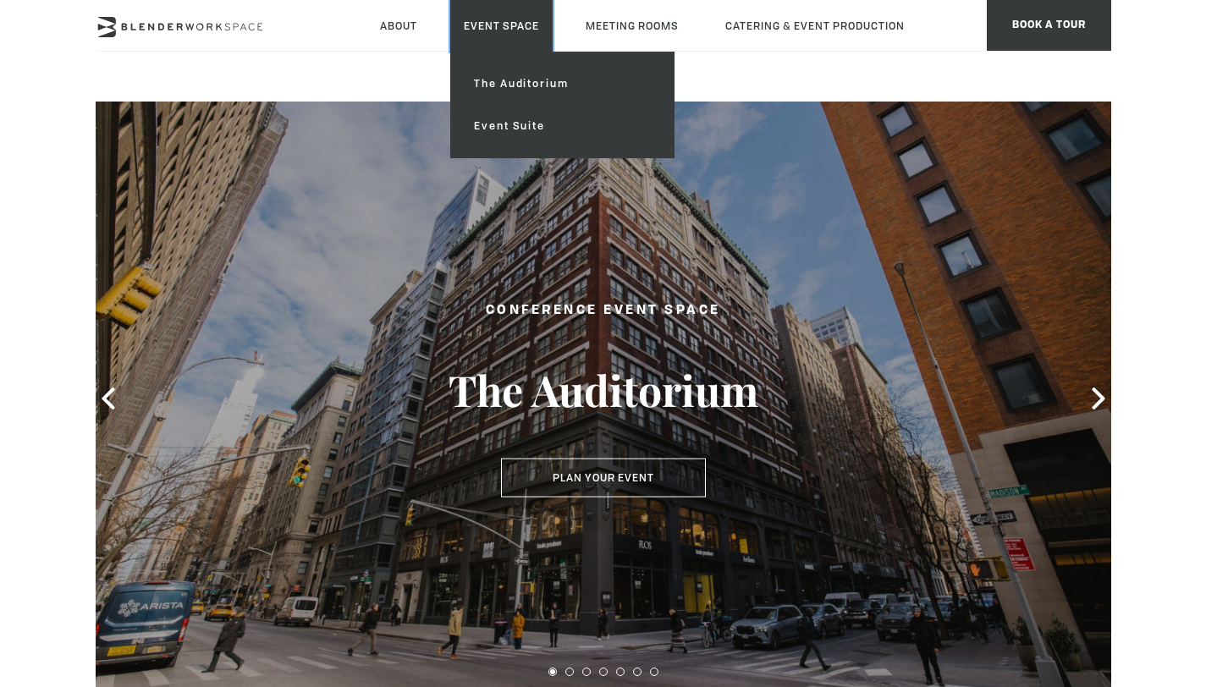
click at [508, 25] on link "Event Space" at bounding box center [501, 26] width 102 height 52
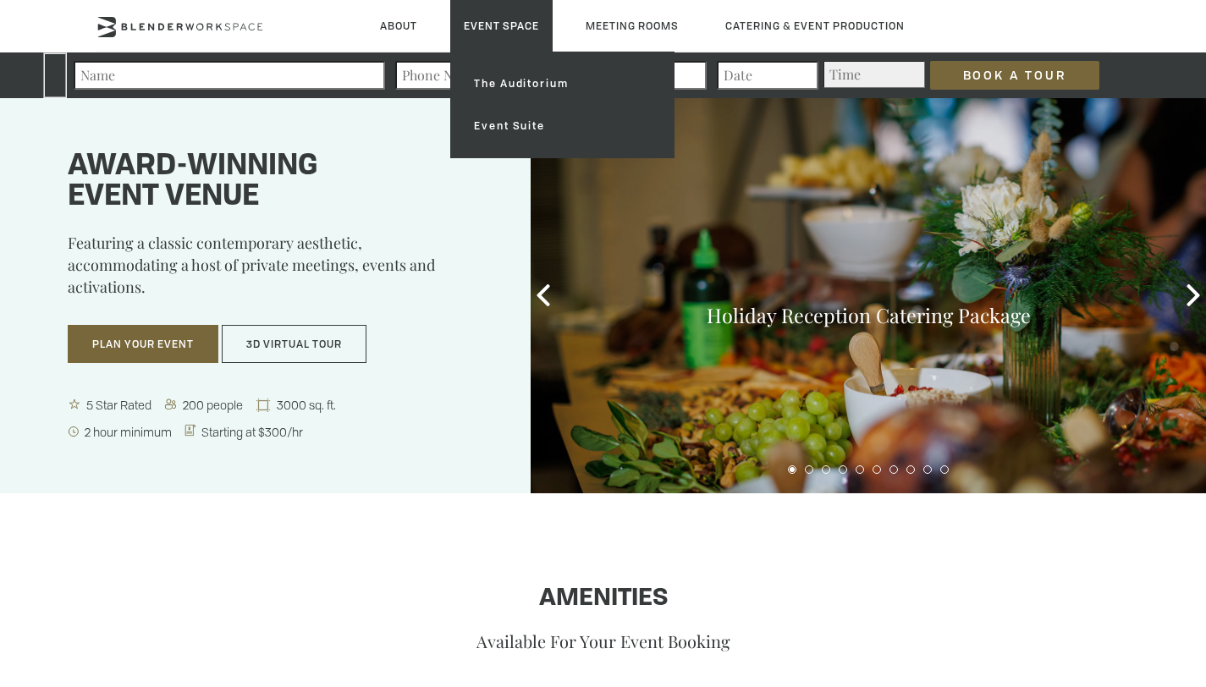
type div "[DATE]"
